Goal: Find specific page/section: Find specific page/section

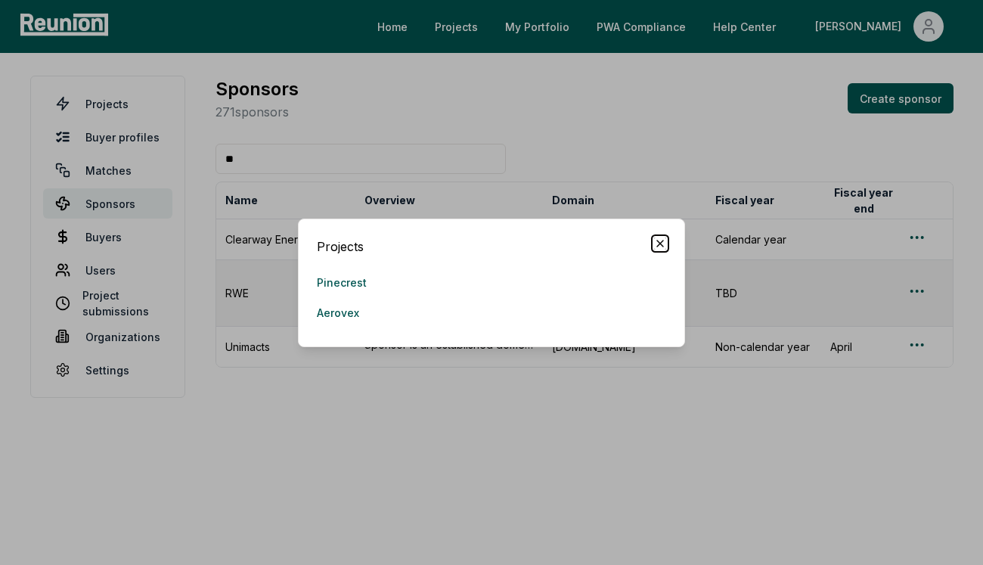
click at [654, 239] on icon "button" at bounding box center [660, 244] width 12 height 12
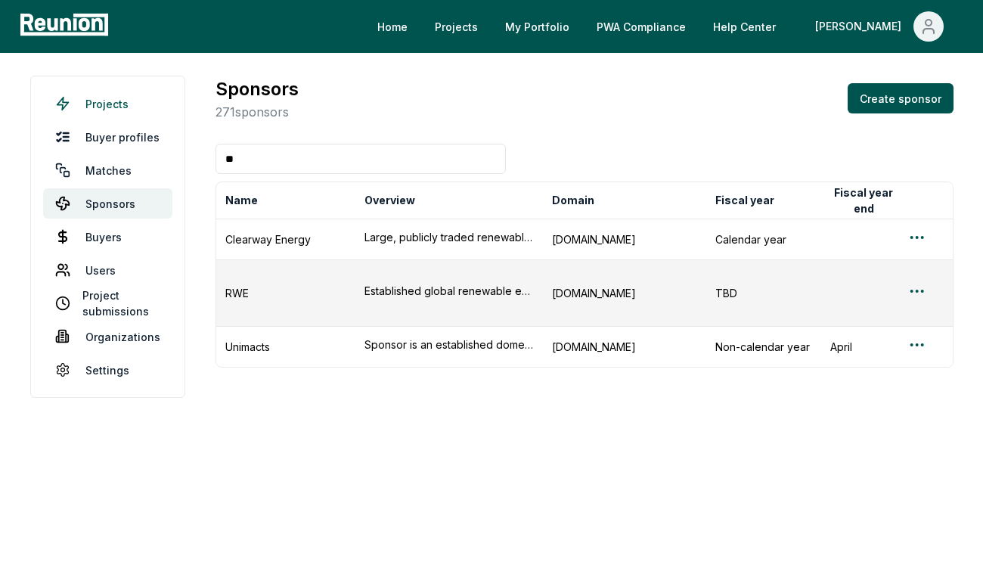
click at [104, 110] on link "Projects" at bounding box center [107, 104] width 129 height 30
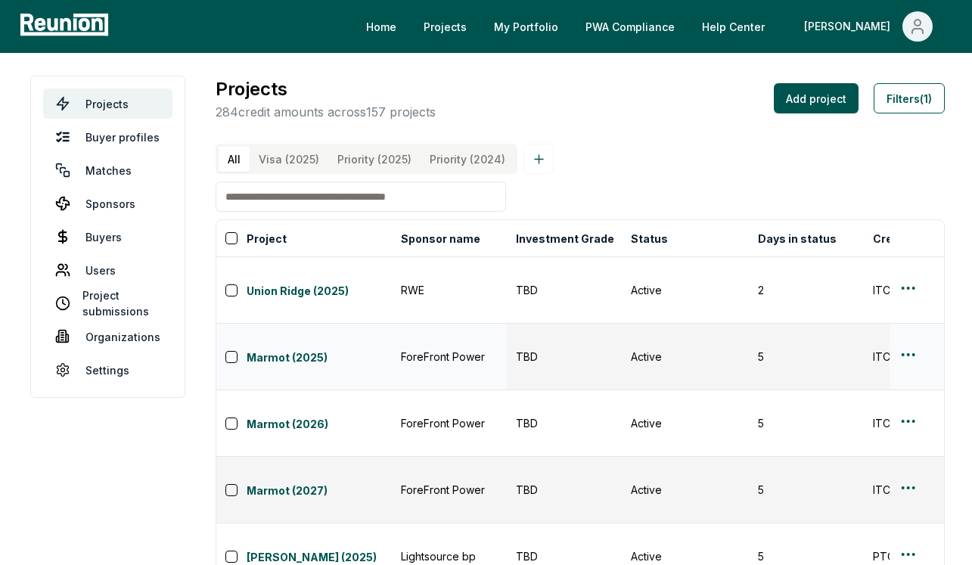
click at [606, 349] on div "TBD" at bounding box center [564, 357] width 97 height 16
